Goal: Information Seeking & Learning: Learn about a topic

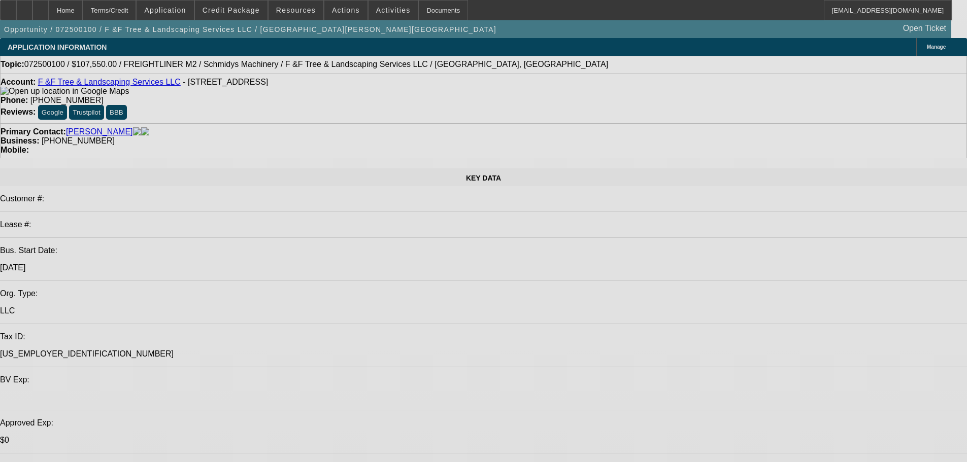
select select "0.1"
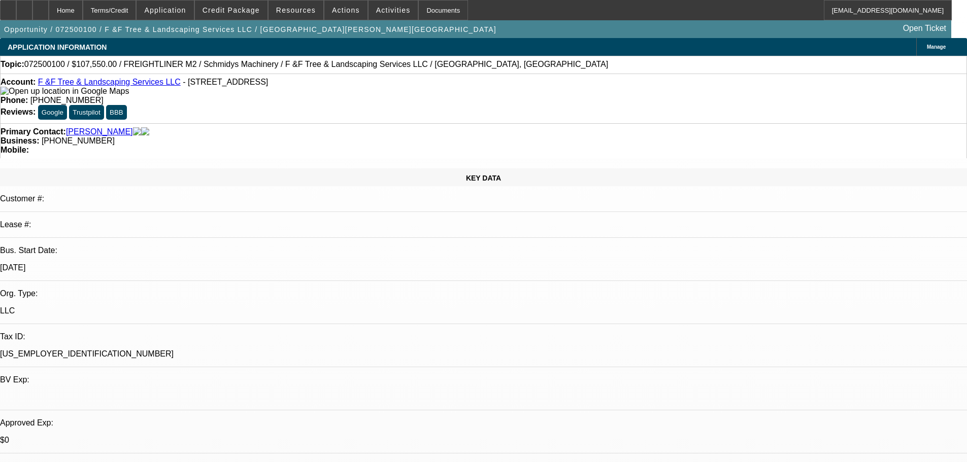
select select "0"
select select "2"
select select "0"
select select "6"
select select "0.1"
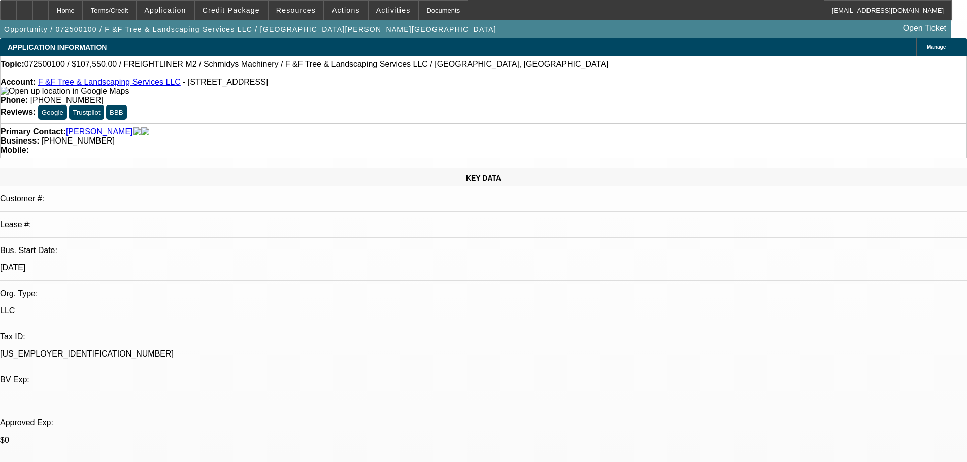
select select "0"
select select "2"
select select "0"
select select "6"
select select "0.1"
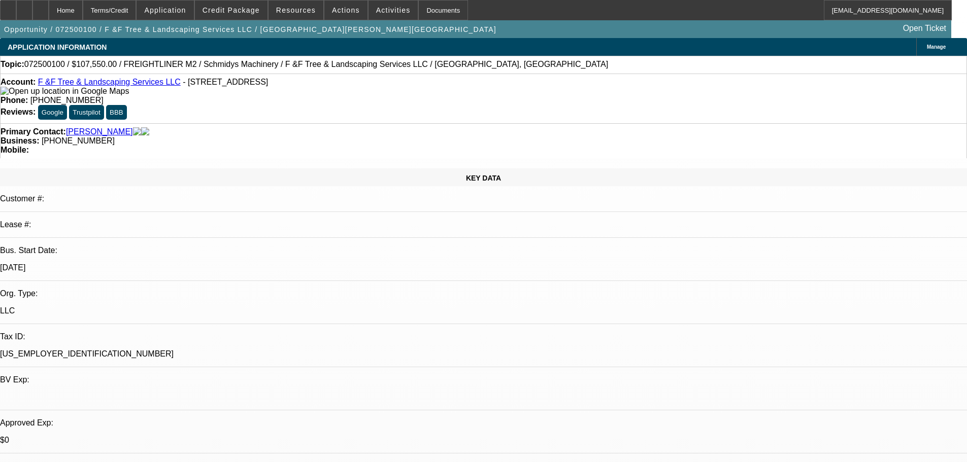
select select "0"
select select "6"
select select "0"
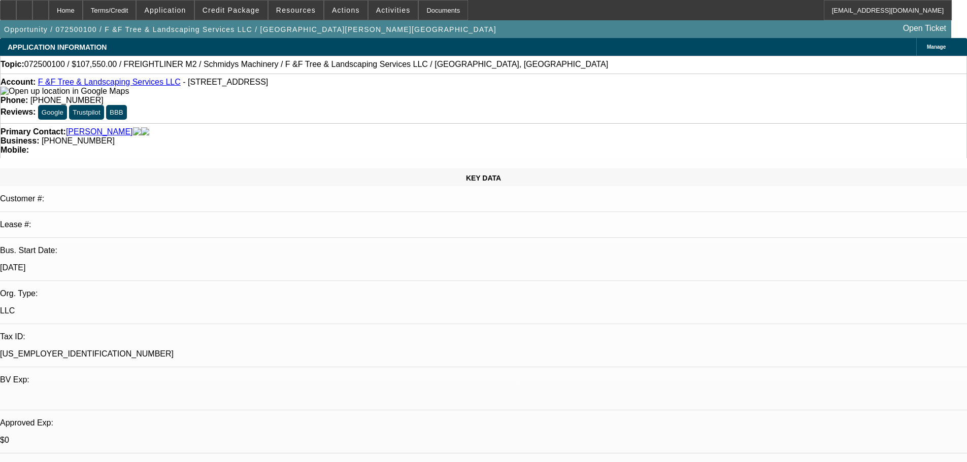
select select "0"
select select "6"
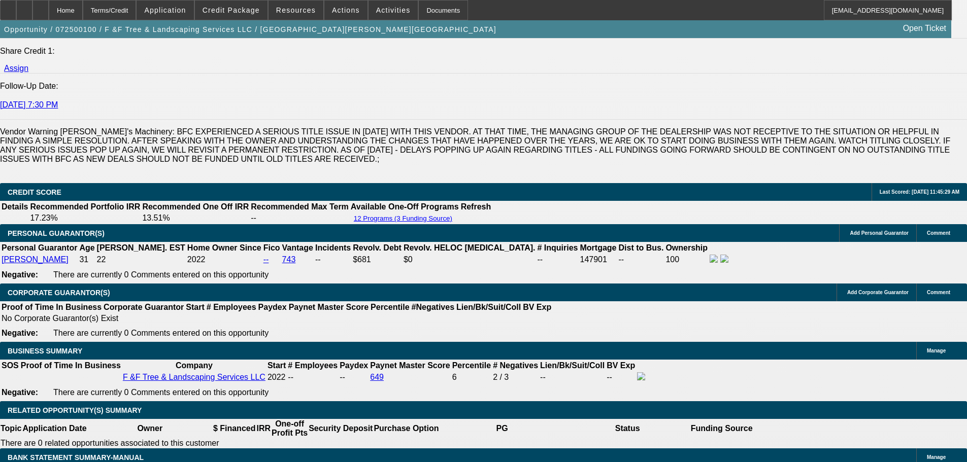
scroll to position [1584, 0]
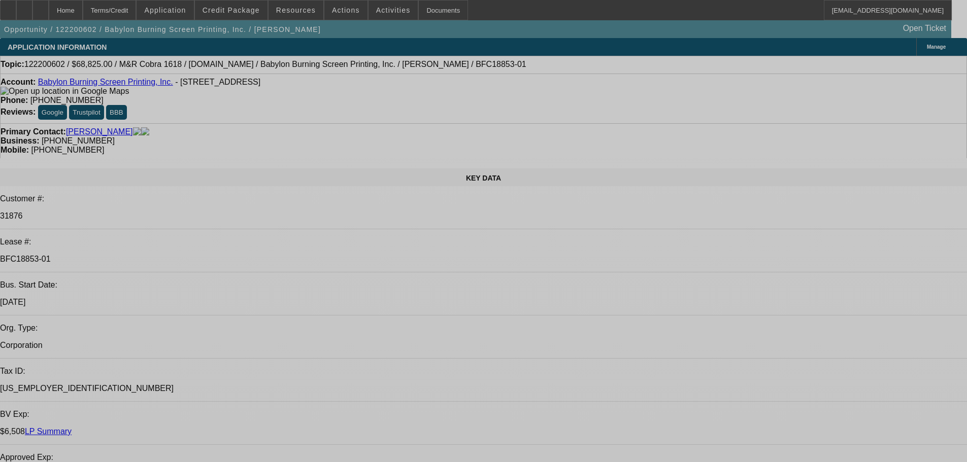
select select "0"
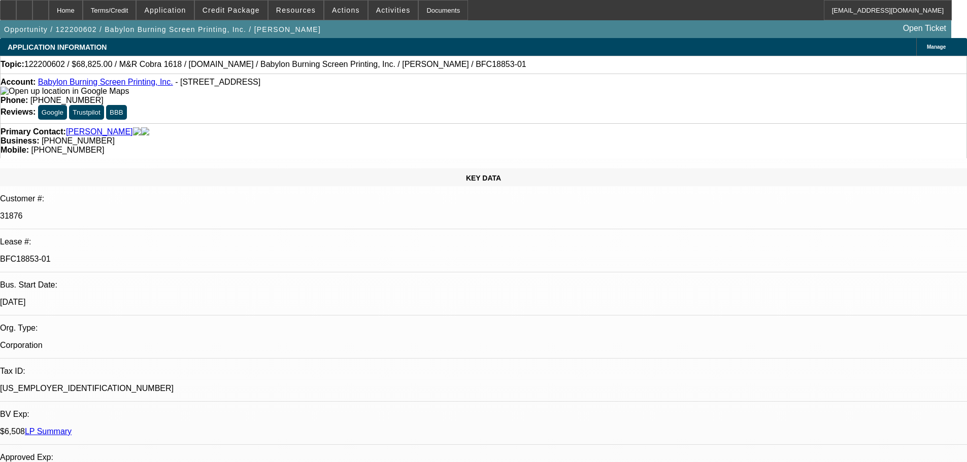
select select "0"
select select "0.1"
select select "4"
select select "0"
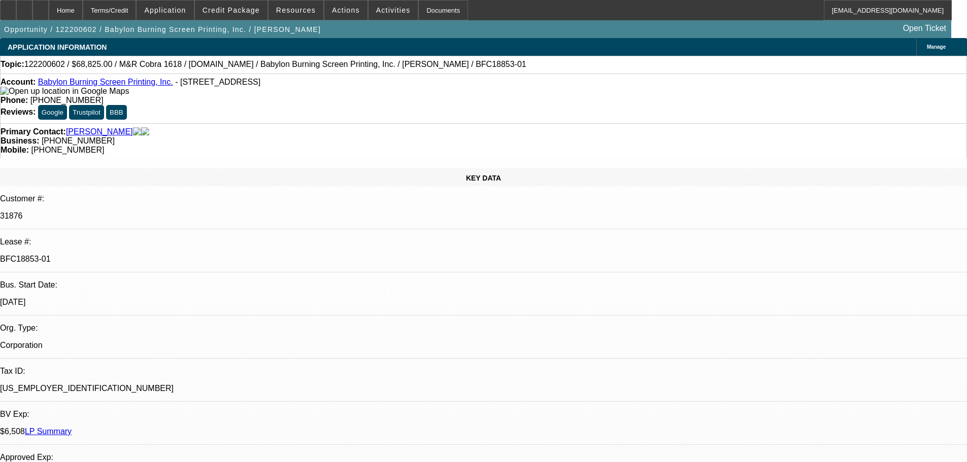
select select "0.1"
select select "4"
select select "0"
select select "0.1"
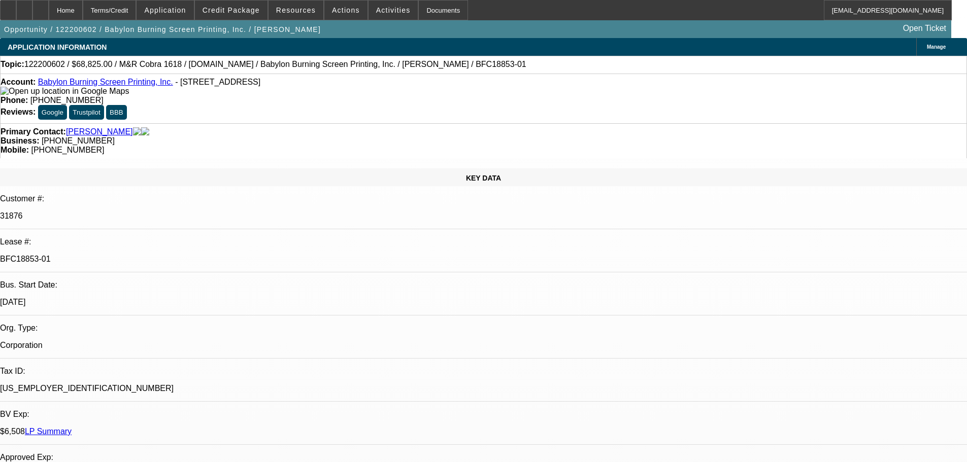
select select "4"
select select "0"
select select "0.1"
select select "4"
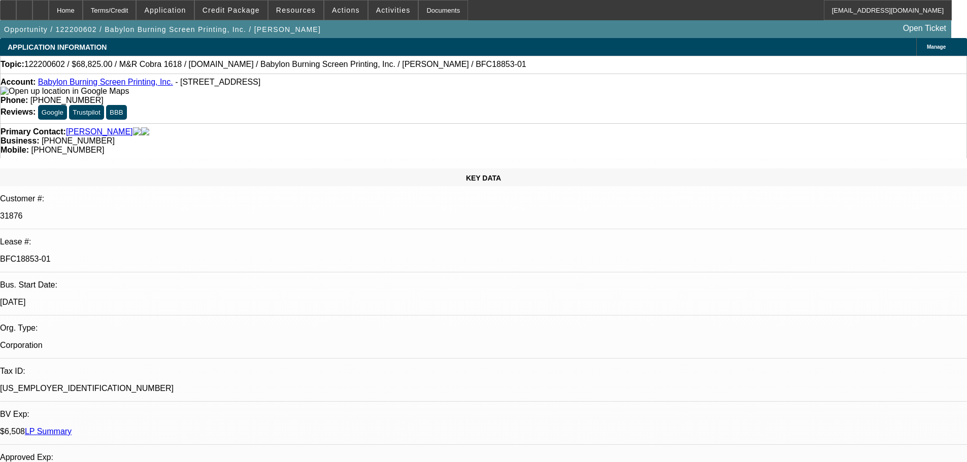
click at [72, 427] on link "LP Summary" at bounding box center [48, 431] width 47 height 9
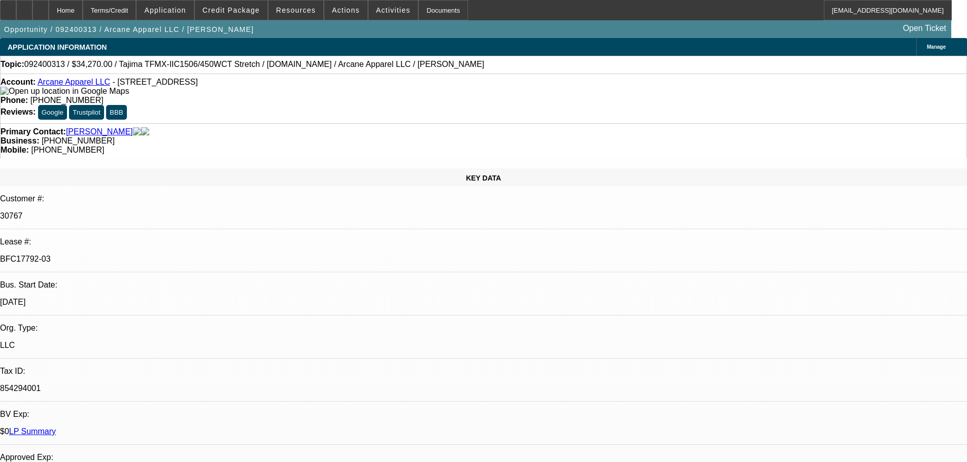
select select "0"
select select "2"
select select "0"
select select "2"
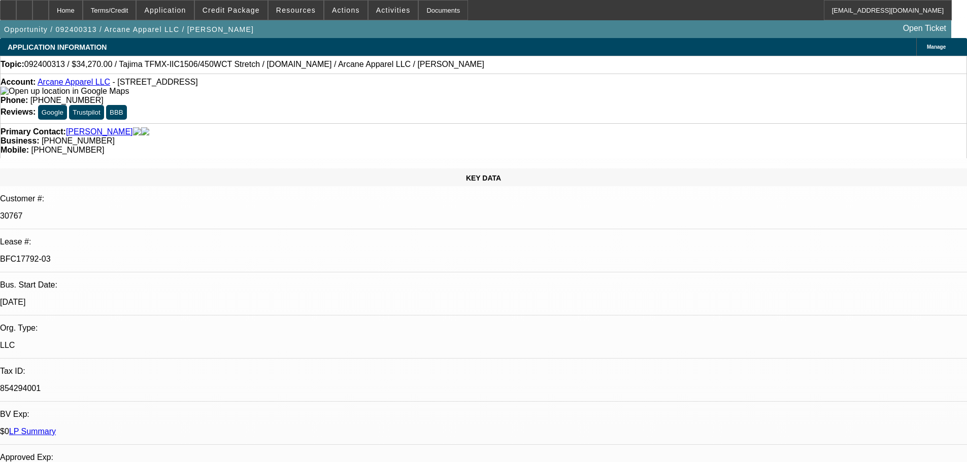
select select "0"
select select "2"
select select "0"
select select "2"
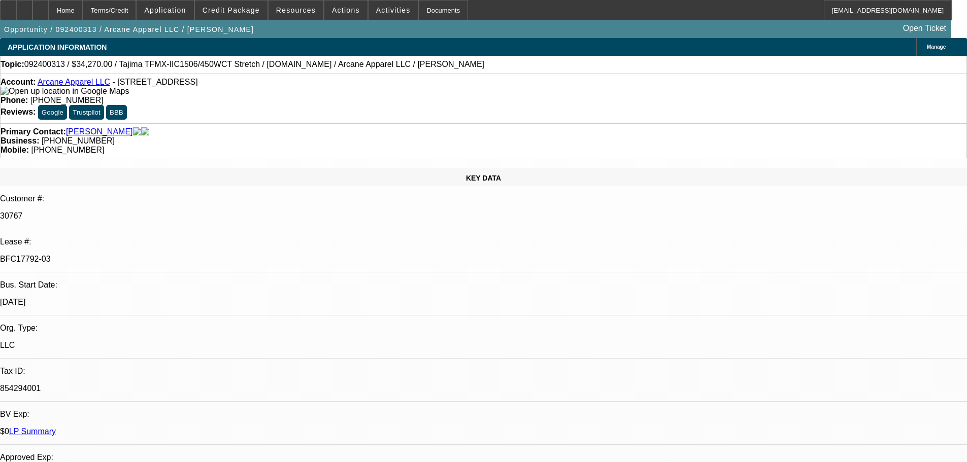
select select "0"
select select "2"
select select "0"
select select "2"
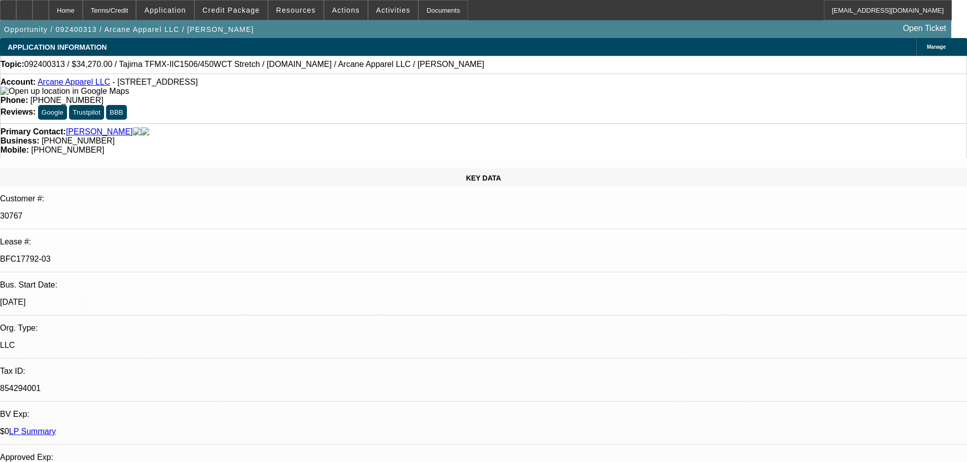
select select "0"
select select "2"
select select "0"
select select "2"
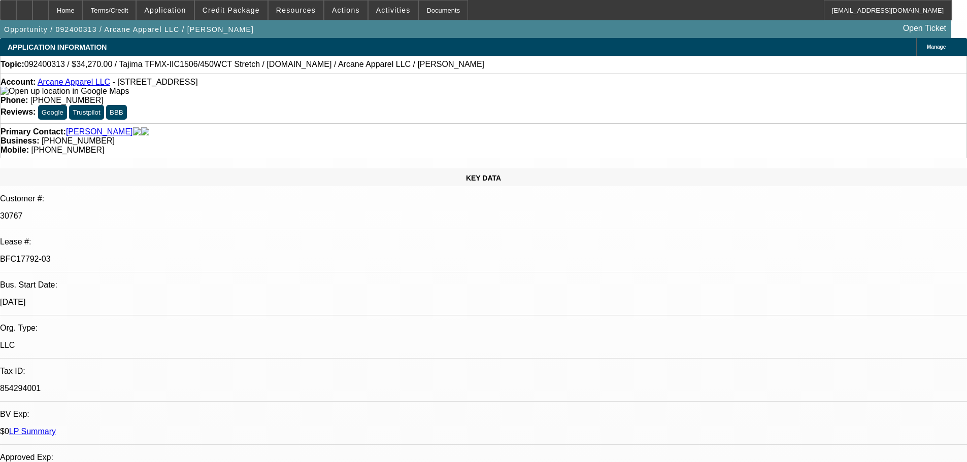
click at [56, 427] on link "LP Summary" at bounding box center [32, 431] width 47 height 9
click at [62, 86] on link "Arcane Apparel LLC" at bounding box center [74, 82] width 73 height 9
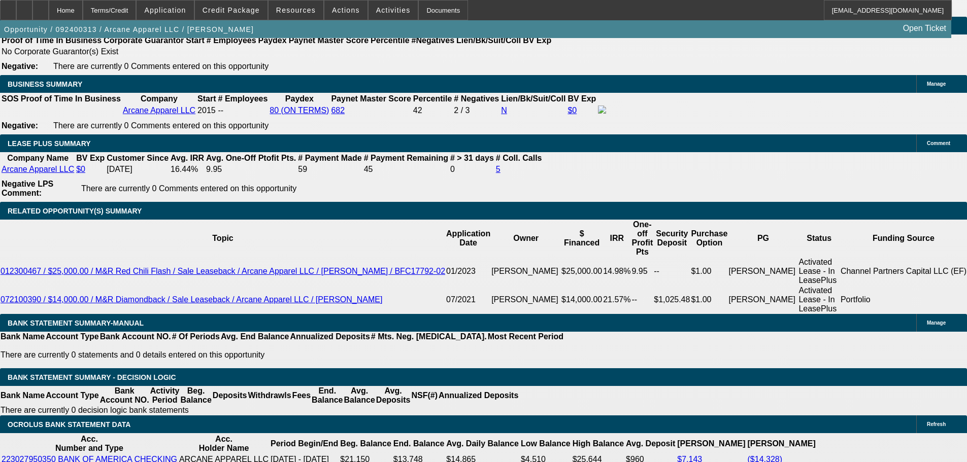
scroll to position [1633, 0]
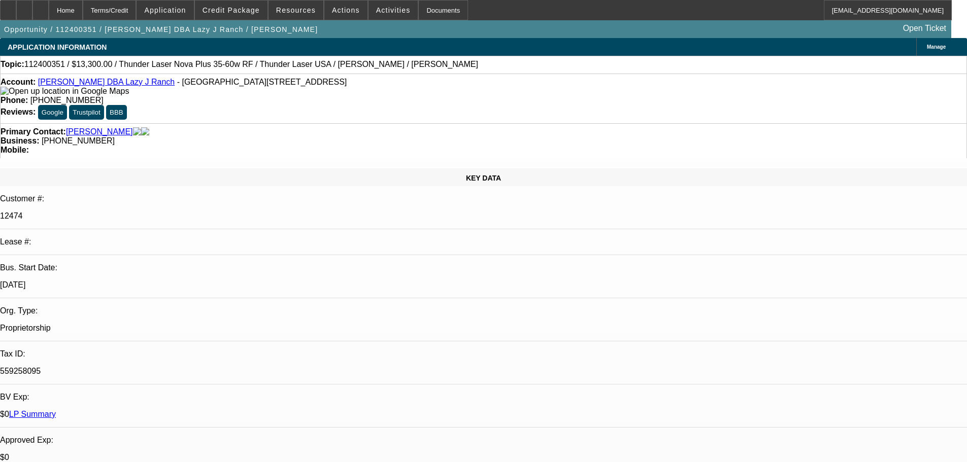
select select "0"
select select "0.1"
select select "4"
select select "0"
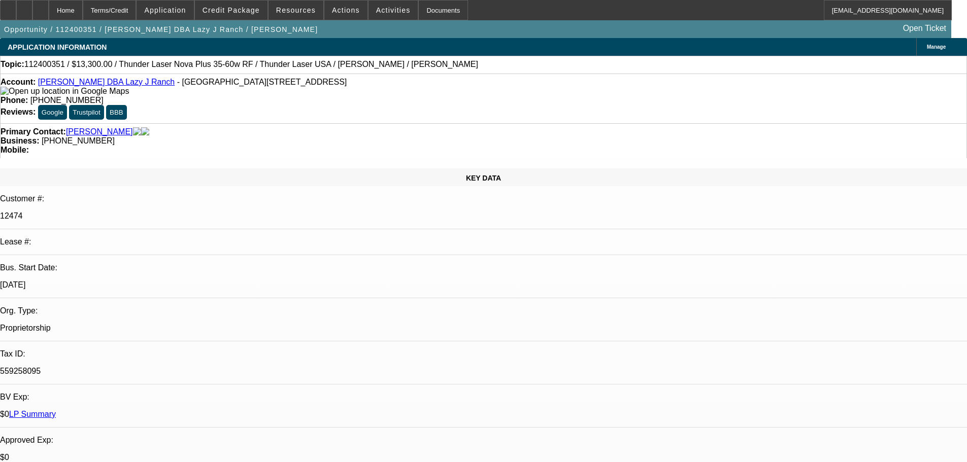
select select "0"
select select "0.1"
select select "4"
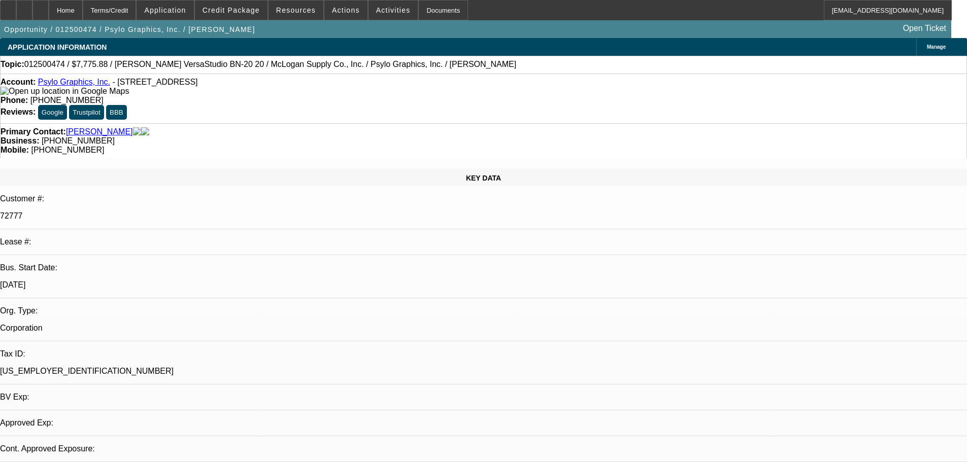
select select "0"
select select "2"
select select "0.1"
select select "4"
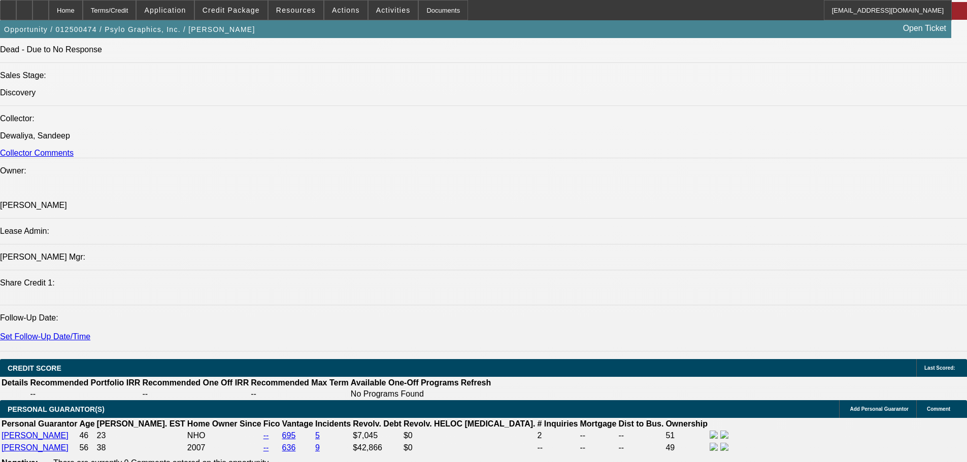
scroll to position [1218, 0]
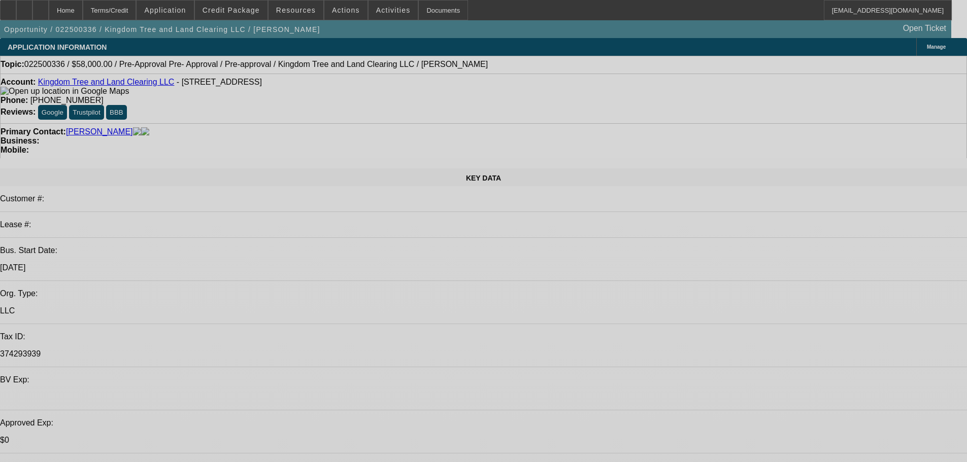
select select "0"
select select "2"
select select "0"
select select "6"
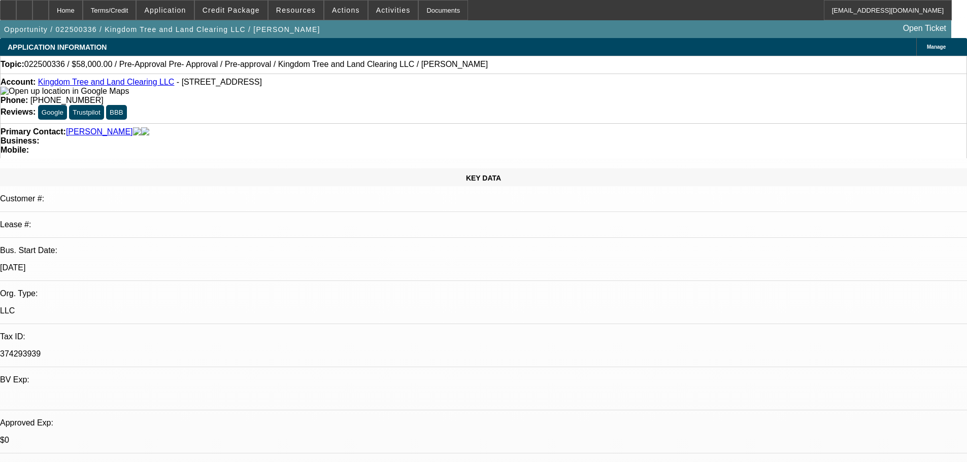
select select "0"
select select "2"
select select "0"
select select "6"
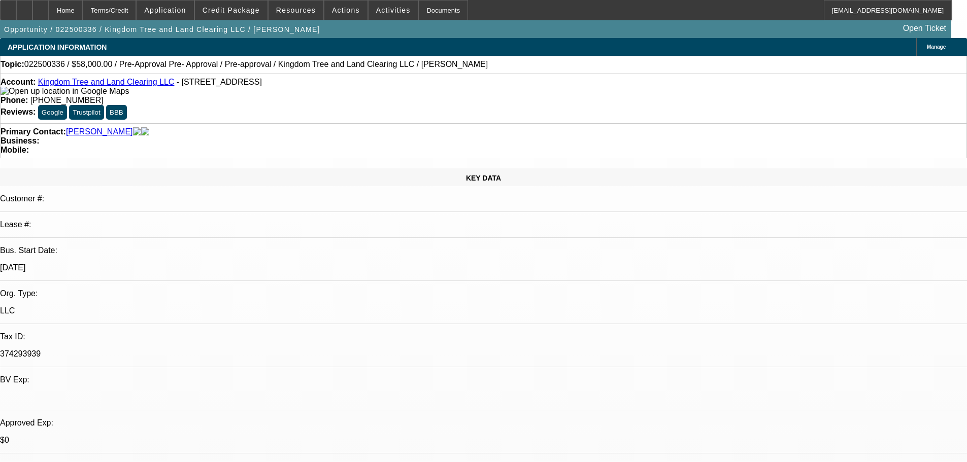
select select "0"
select select "2"
select select "0"
select select "6"
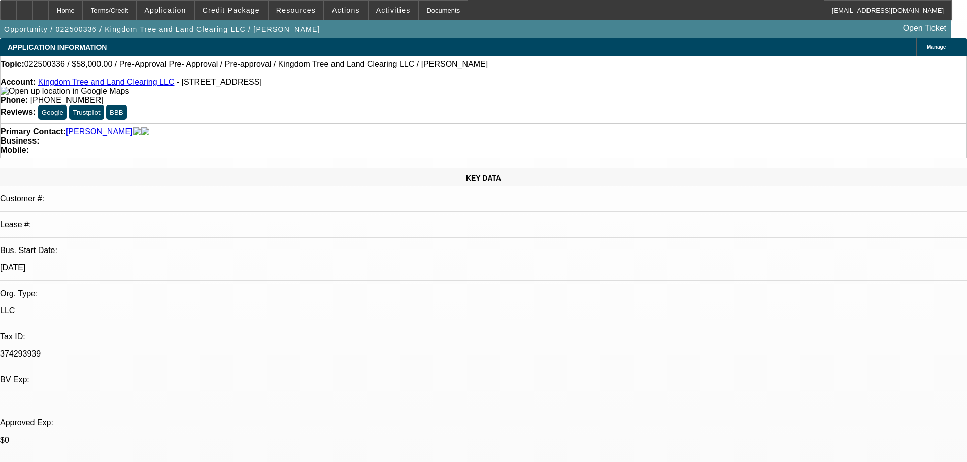
select select "0.1"
select select "2"
select select "0"
select select "6"
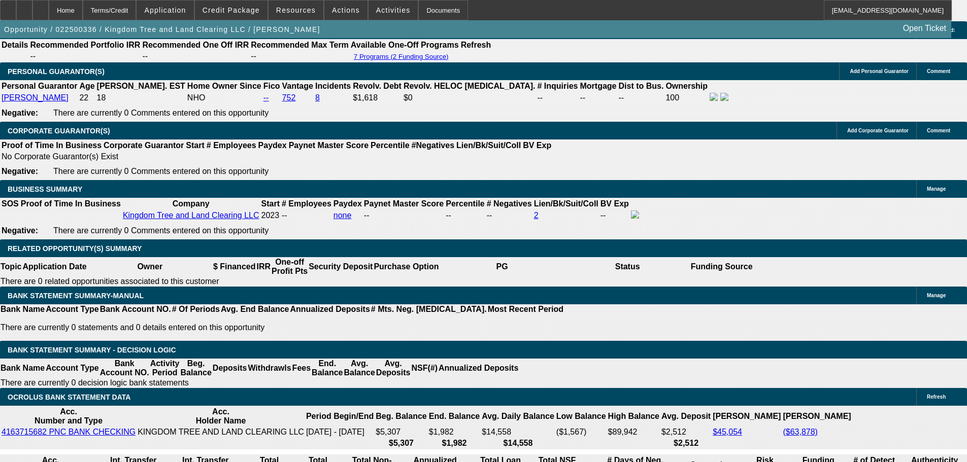
scroll to position [1523, 0]
